Goal: Information Seeking & Learning: Learn about a topic

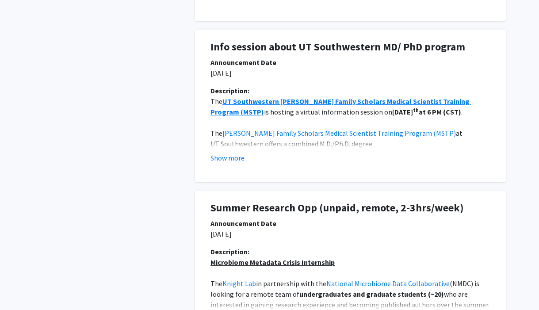
scroll to position [632, 0]
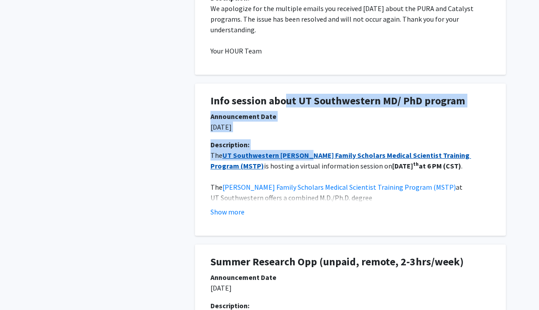
drag, startPoint x: 287, startPoint y: 105, endPoint x: 306, endPoint y: 150, distance: 49.1
click at [306, 150] on div "Info session about UT Southwestern MD/ PhD program Announcement Date [DATE] Des…" at bounding box center [351, 160] width 298 height 152
click at [316, 138] on div "Announcement Date [DATE]" at bounding box center [350, 125] width 293 height 28
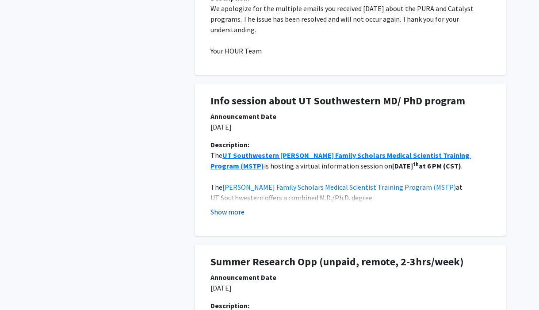
click at [240, 212] on button "Show more" at bounding box center [228, 212] width 34 height 11
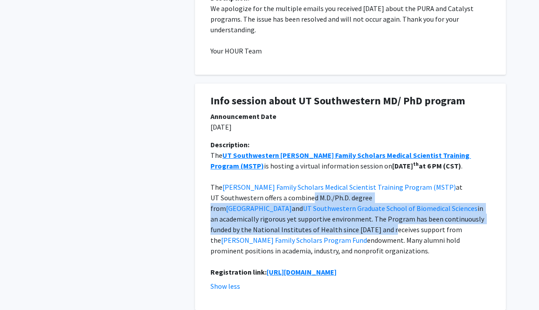
drag, startPoint x: 238, startPoint y: 199, endPoint x: 261, endPoint y: 227, distance: 36.5
click at [261, 227] on p "The [PERSON_NAME] Family Scholars Medical Scientist Training Program (MSTP) at …" at bounding box center [351, 219] width 280 height 74
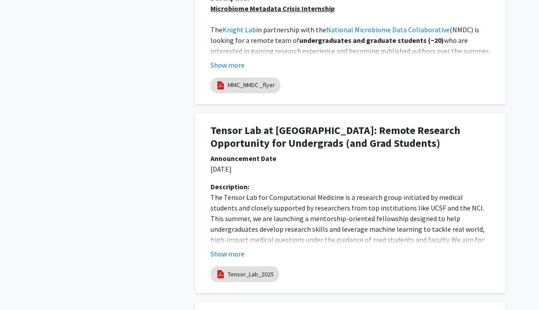
scroll to position [1022, 0]
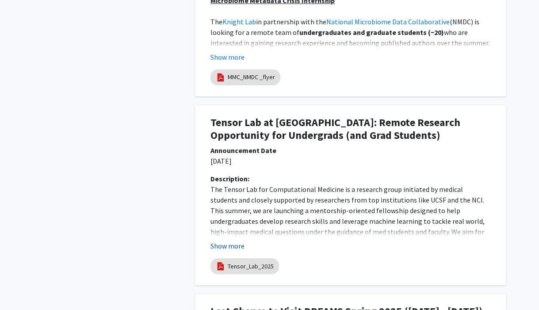
click at [238, 241] on button "Show more" at bounding box center [228, 246] width 34 height 11
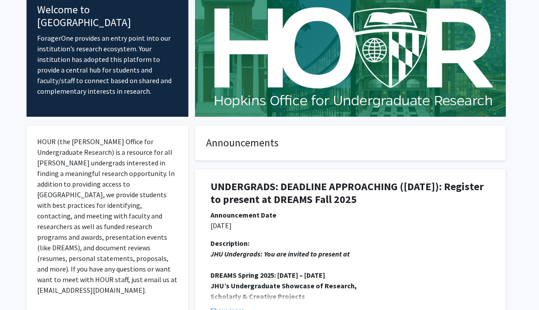
scroll to position [0, 0]
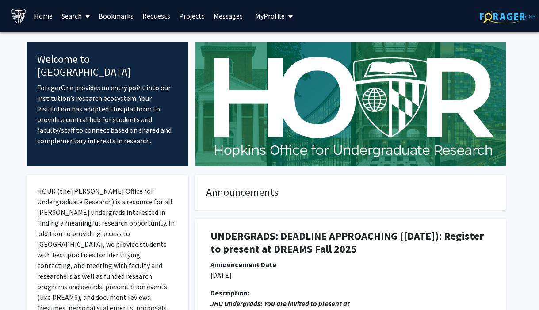
click at [74, 14] on link "Search" at bounding box center [75, 15] width 37 height 31
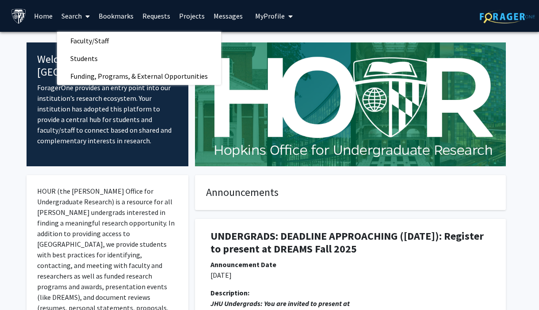
click at [185, 14] on link "Projects" at bounding box center [192, 15] width 35 height 31
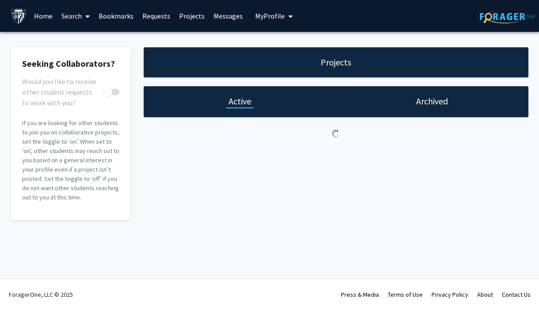
checkbox input "true"
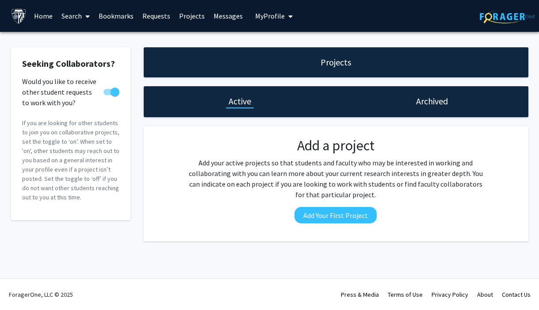
click at [217, 13] on link "Messages" at bounding box center [228, 15] width 38 height 31
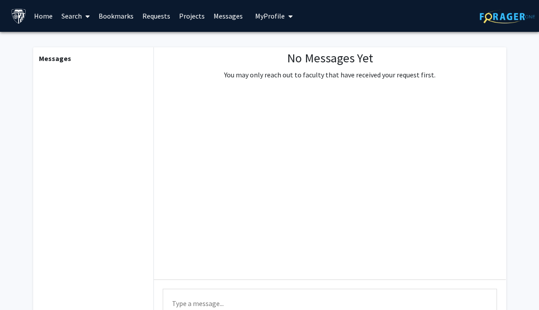
click at [265, 16] on span "My Profile" at bounding box center [270, 16] width 30 height 9
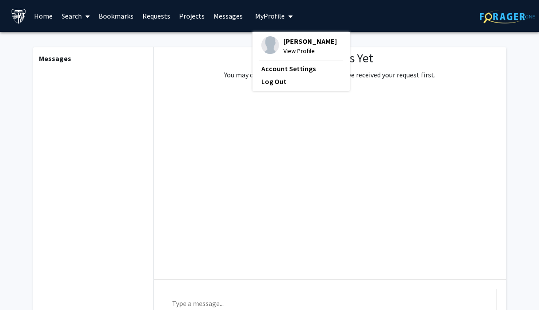
click at [269, 45] on img at bounding box center [270, 45] width 18 height 18
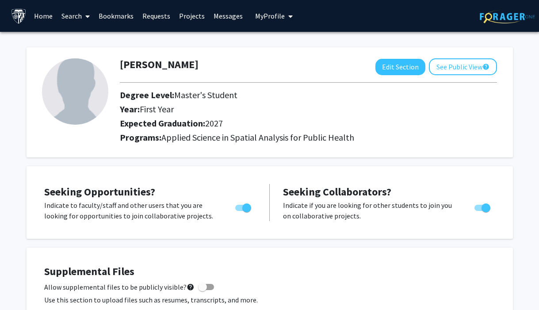
click at [195, 14] on link "Projects" at bounding box center [192, 15] width 35 height 31
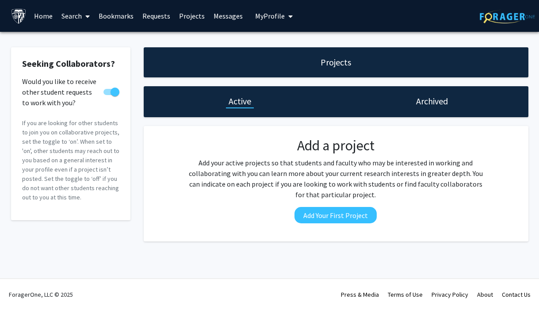
click at [71, 19] on link "Search" at bounding box center [75, 15] width 37 height 31
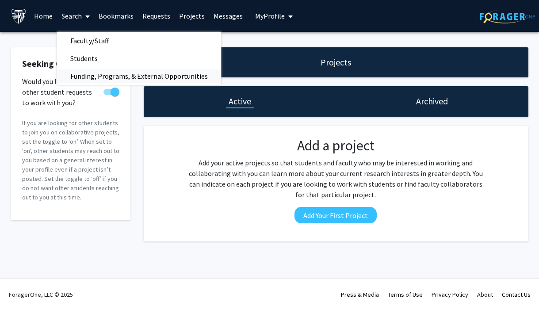
click at [106, 70] on span "Funding, Programs, & External Opportunities" at bounding box center [139, 76] width 164 height 18
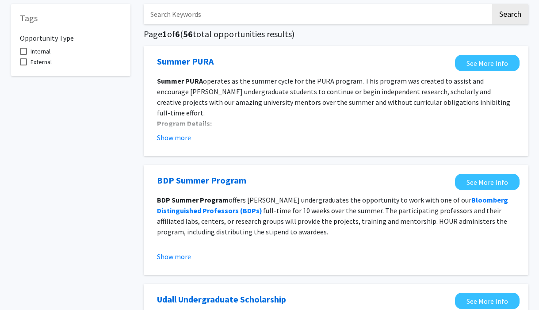
scroll to position [44, 0]
click at [47, 48] on span "Internal" at bounding box center [41, 51] width 20 height 11
click at [23, 54] on input "Internal" at bounding box center [23, 54] width 0 height 0
checkbox input "true"
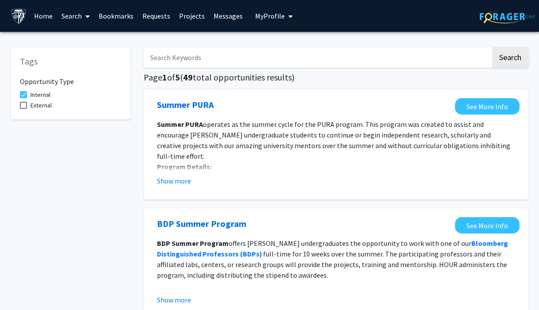
click at [41, 106] on span "External" at bounding box center [41, 105] width 21 height 11
click at [23, 109] on input "External" at bounding box center [23, 109] width 0 height 0
checkbox input "true"
click at [252, 58] on input "Search Keywords" at bounding box center [317, 57] width 347 height 20
type input "UCSF"
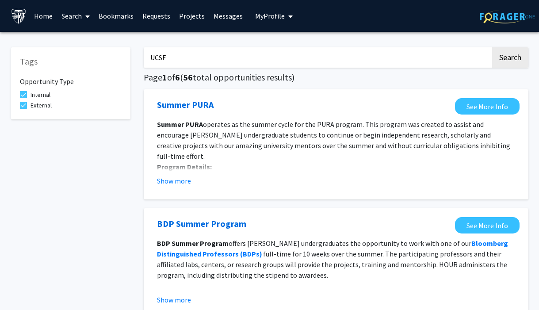
click at [492, 47] on button "Search" at bounding box center [510, 57] width 36 height 20
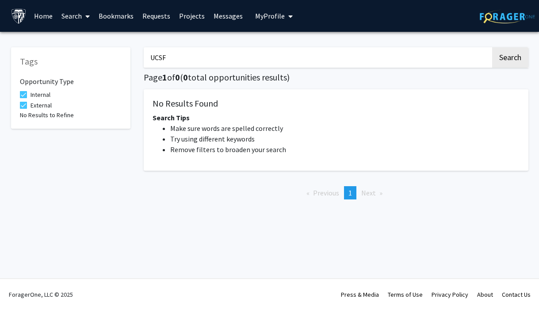
click at [33, 100] on span "External" at bounding box center [41, 105] width 21 height 11
click at [23, 109] on input "External" at bounding box center [23, 109] width 0 height 0
checkbox input "false"
click at [29, 93] on label "Internal" at bounding box center [35, 94] width 31 height 11
click at [23, 98] on input "Internal" at bounding box center [23, 98] width 0 height 0
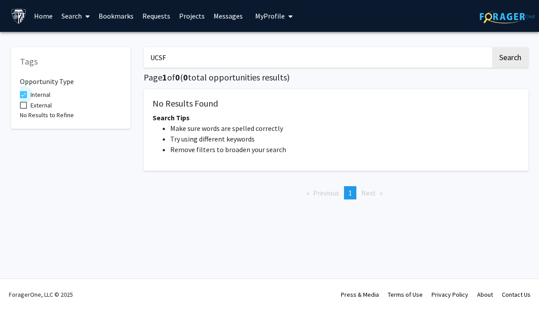
checkbox input "false"
click at [86, 16] on icon at bounding box center [87, 16] width 4 height 7
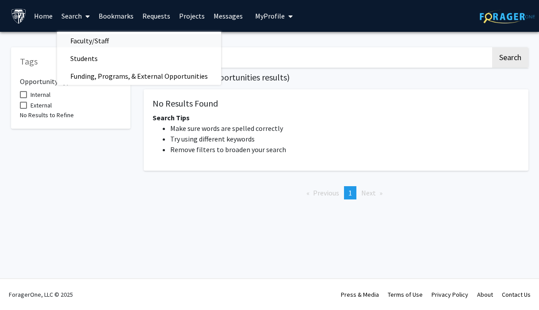
click at [93, 38] on span "Faculty/Staff" at bounding box center [89, 41] width 65 height 18
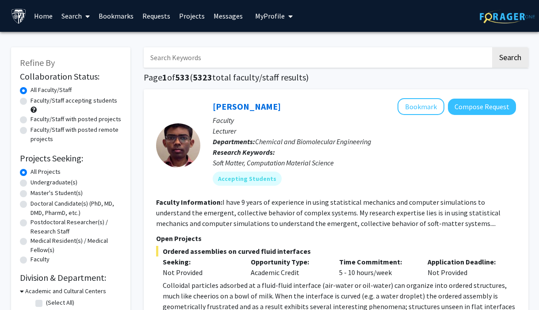
click at [86, 102] on label "Faculty/Staff accepting students" at bounding box center [74, 100] width 87 height 9
click at [36, 102] on input "Faculty/Staff accepting students" at bounding box center [34, 99] width 6 height 6
radio input "true"
click at [94, 127] on label "Faculty/Staff with posted remote projects" at bounding box center [76, 134] width 91 height 19
click at [36, 127] on input "Faculty/Staff with posted remote projects" at bounding box center [34, 128] width 6 height 6
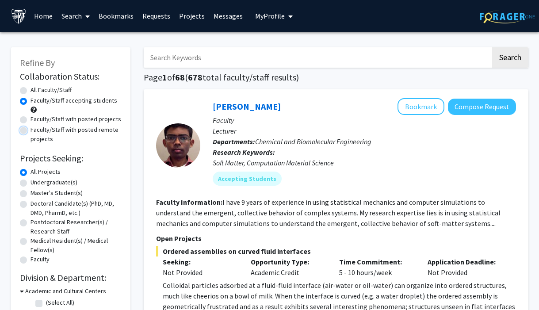
radio input "true"
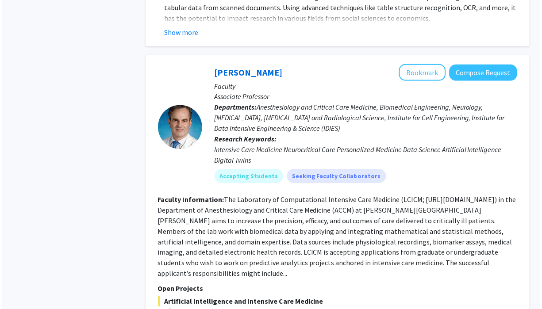
scroll to position [3103, 0]
